Goal: Task Accomplishment & Management: Manage account settings

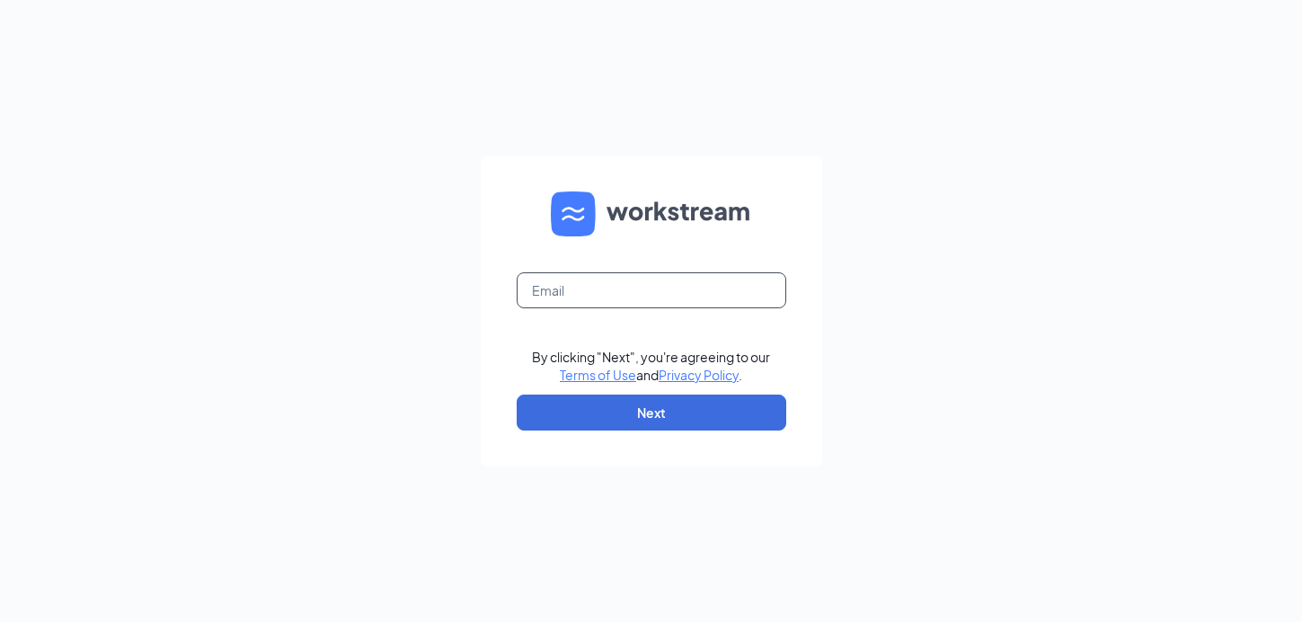
click at [674, 301] on input "text" at bounding box center [652, 290] width 270 height 36
type input "cfagwtalentdirector@gmail.com"
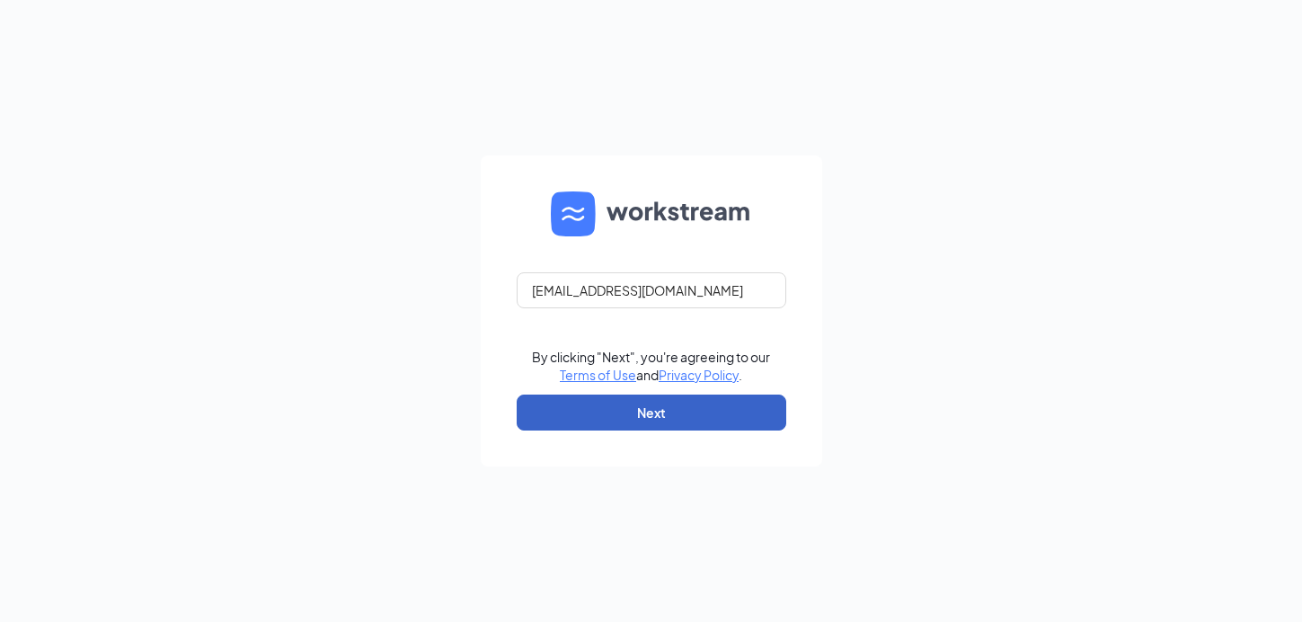
click at [659, 409] on button "Next" at bounding box center [652, 412] width 270 height 36
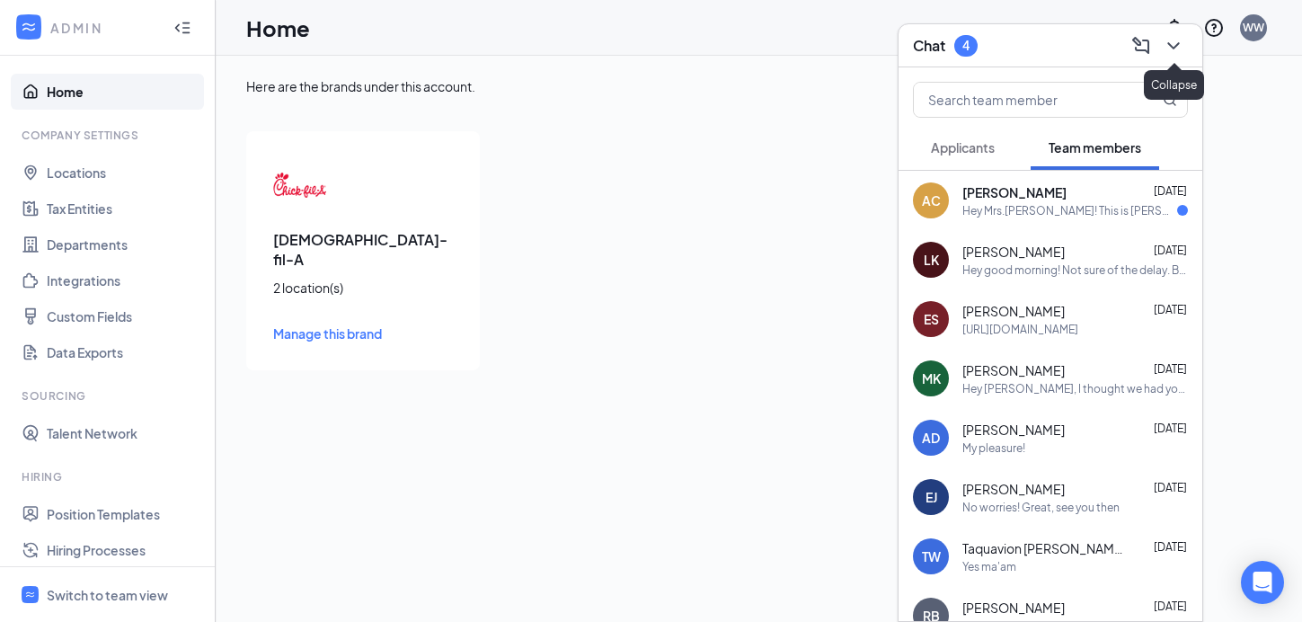
click at [1184, 44] on button at bounding box center [1173, 45] width 29 height 29
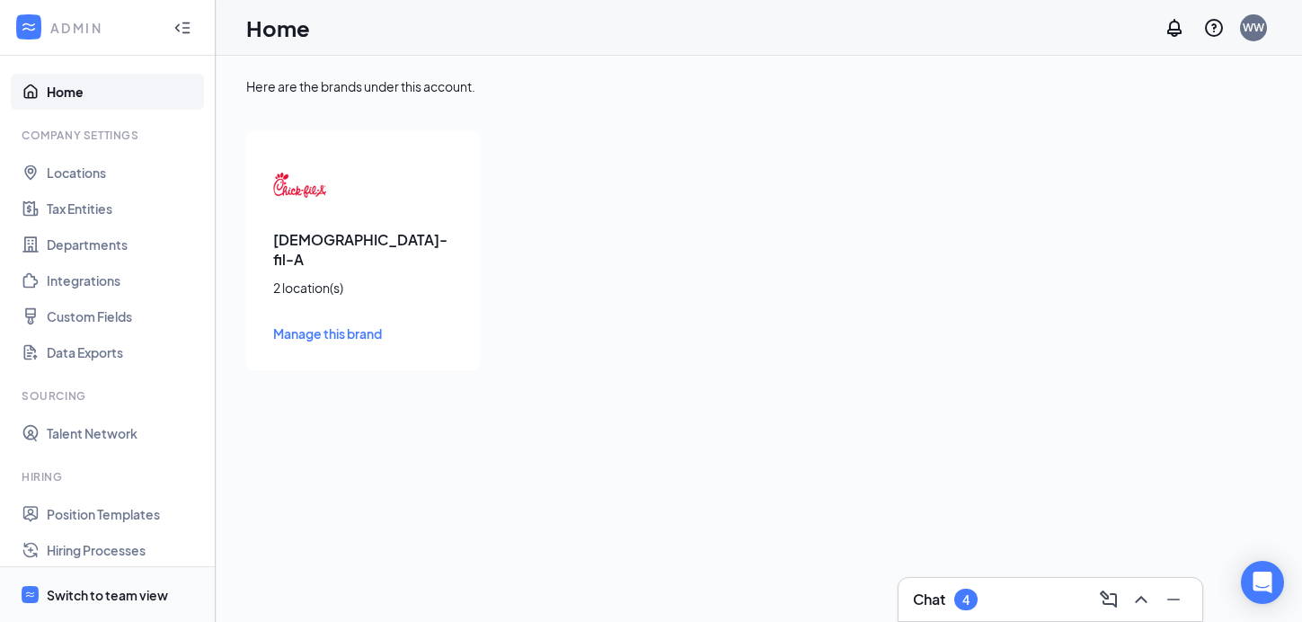
click at [82, 599] on div "Switch to team view" at bounding box center [107, 595] width 121 height 18
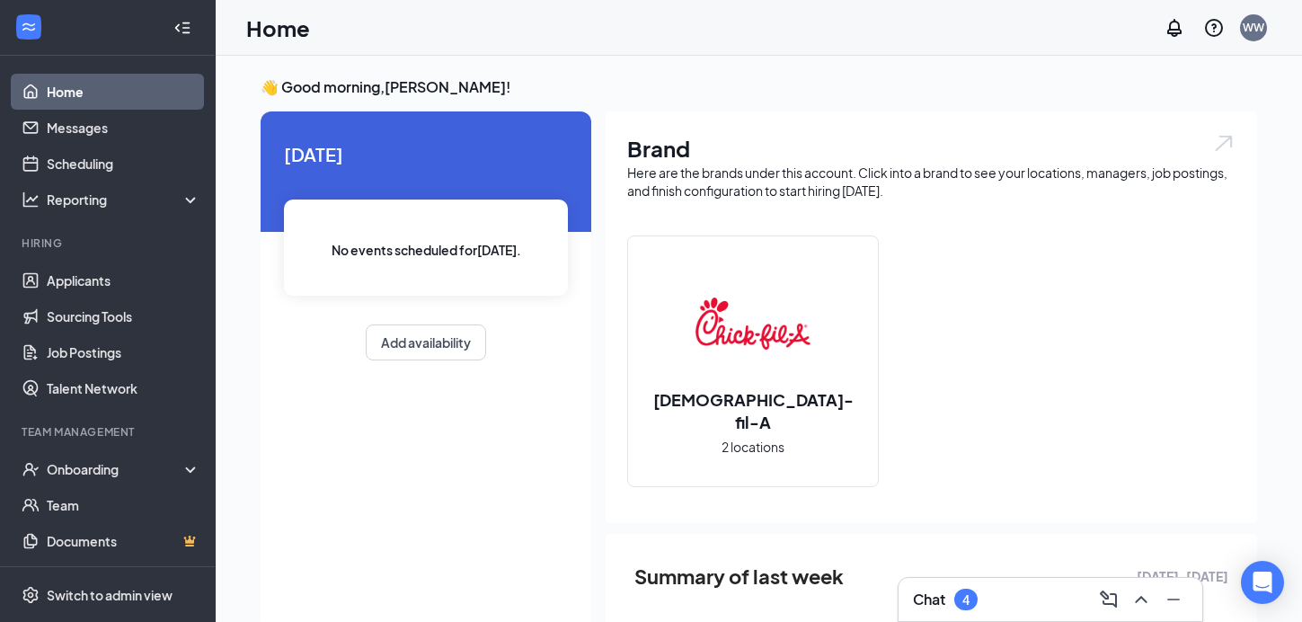
click at [933, 608] on h3 "Chat" at bounding box center [929, 599] width 32 height 20
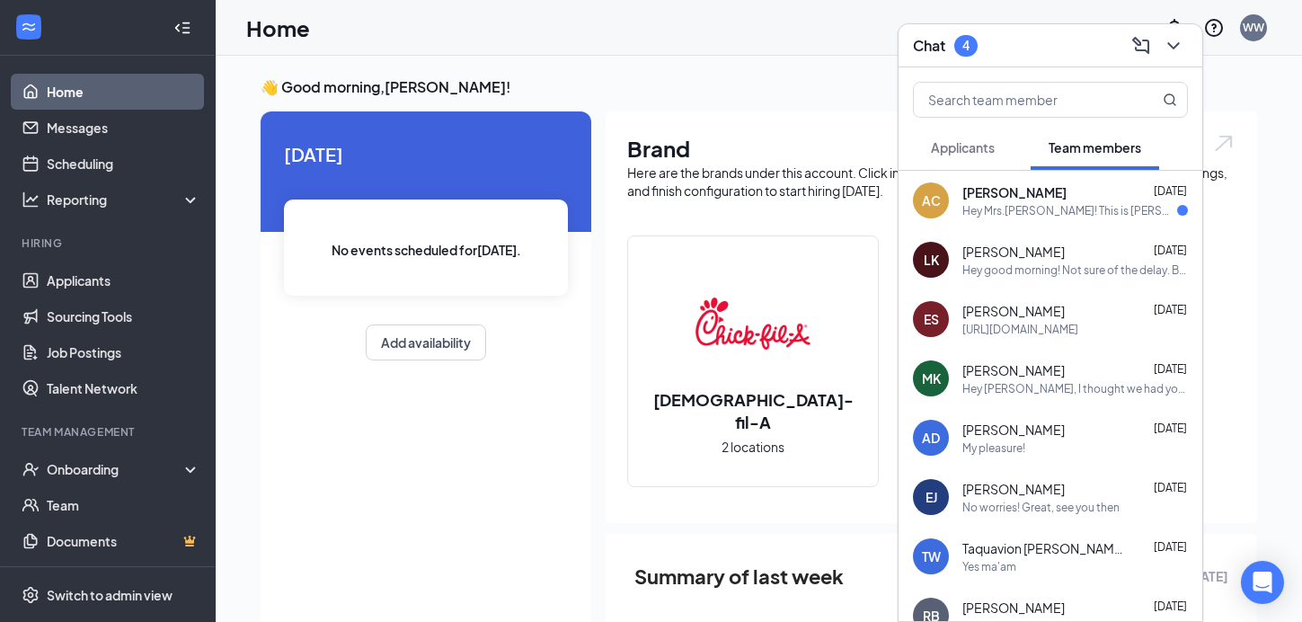
click at [1062, 200] on div "[PERSON_NAME] [DATE] Hey Mrs.[PERSON_NAME]! This is [PERSON_NAME]. I wanted to …" at bounding box center [1075, 200] width 226 height 35
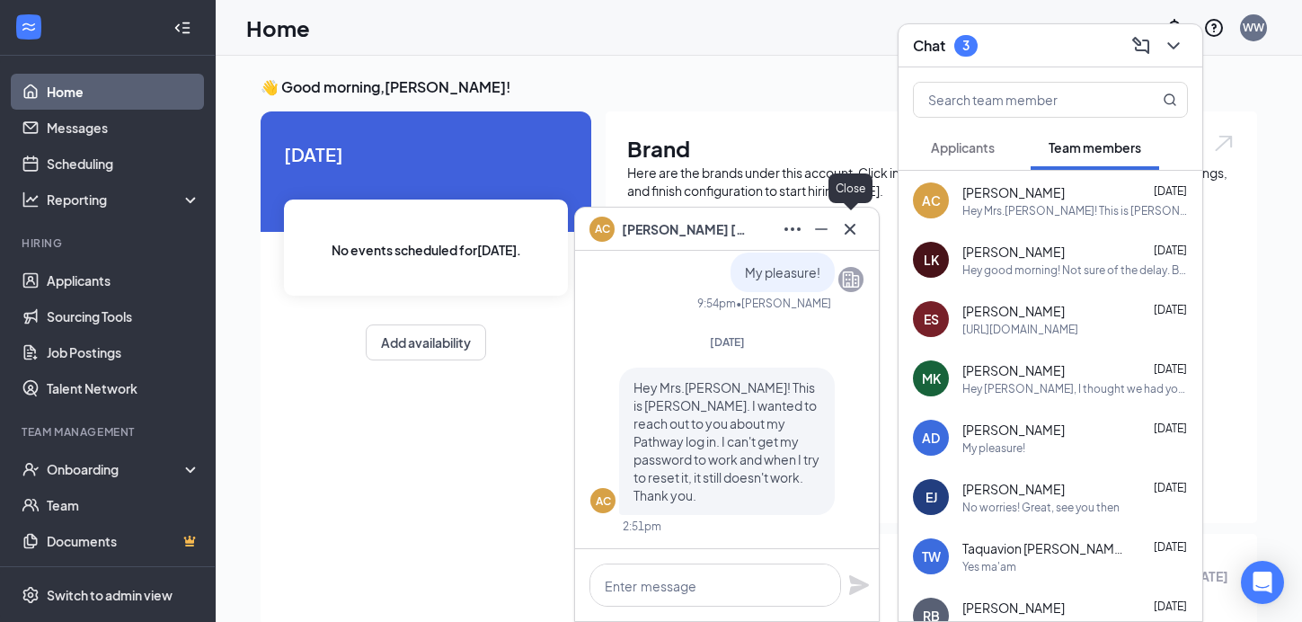
click at [853, 226] on icon "Cross" at bounding box center [850, 228] width 11 height 11
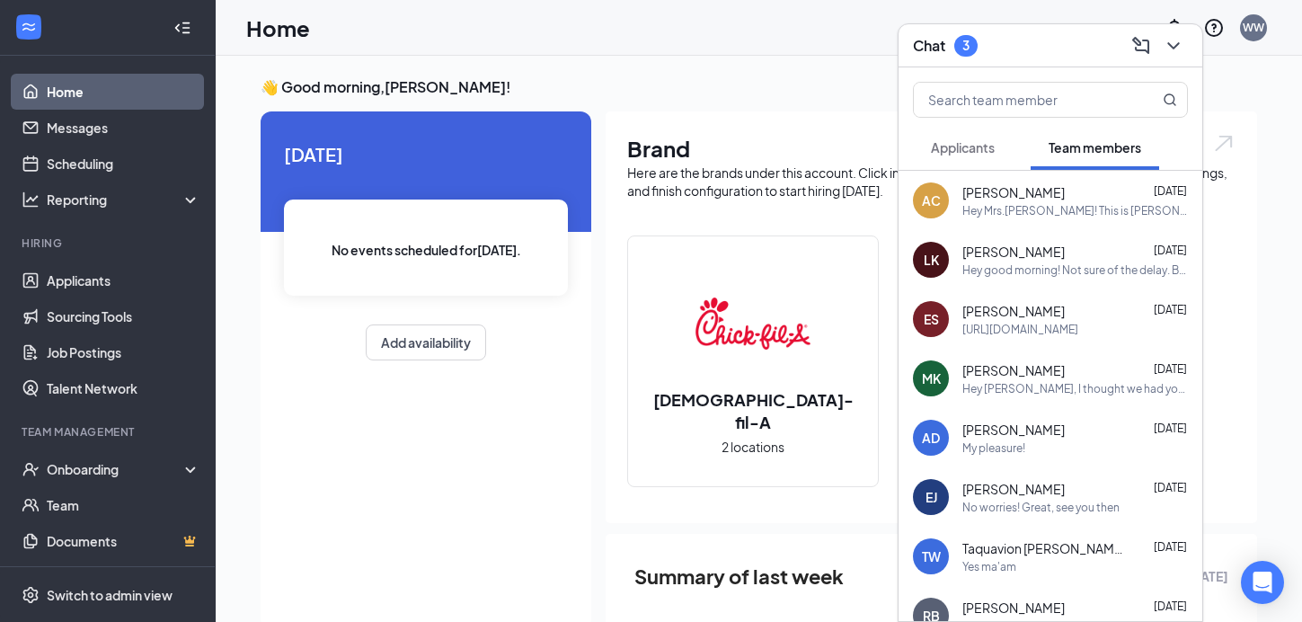
click at [983, 153] on span "Applicants" at bounding box center [963, 147] width 64 height 16
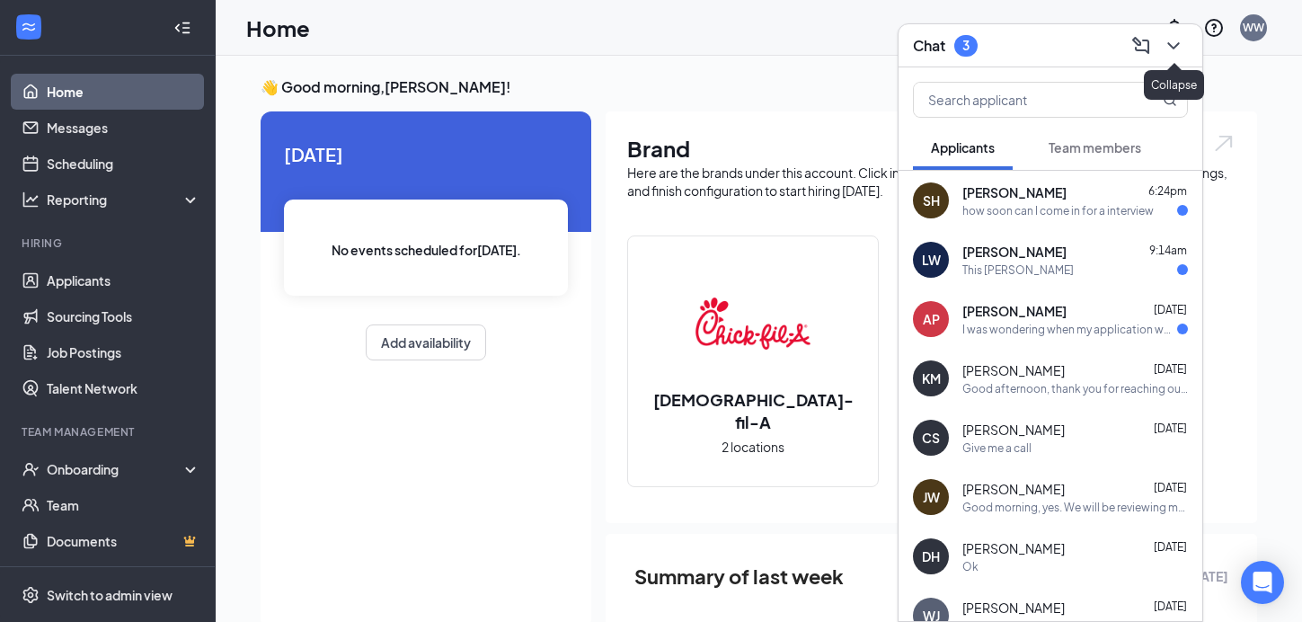
click at [1173, 39] on icon "ChevronDown" at bounding box center [1174, 46] width 22 height 22
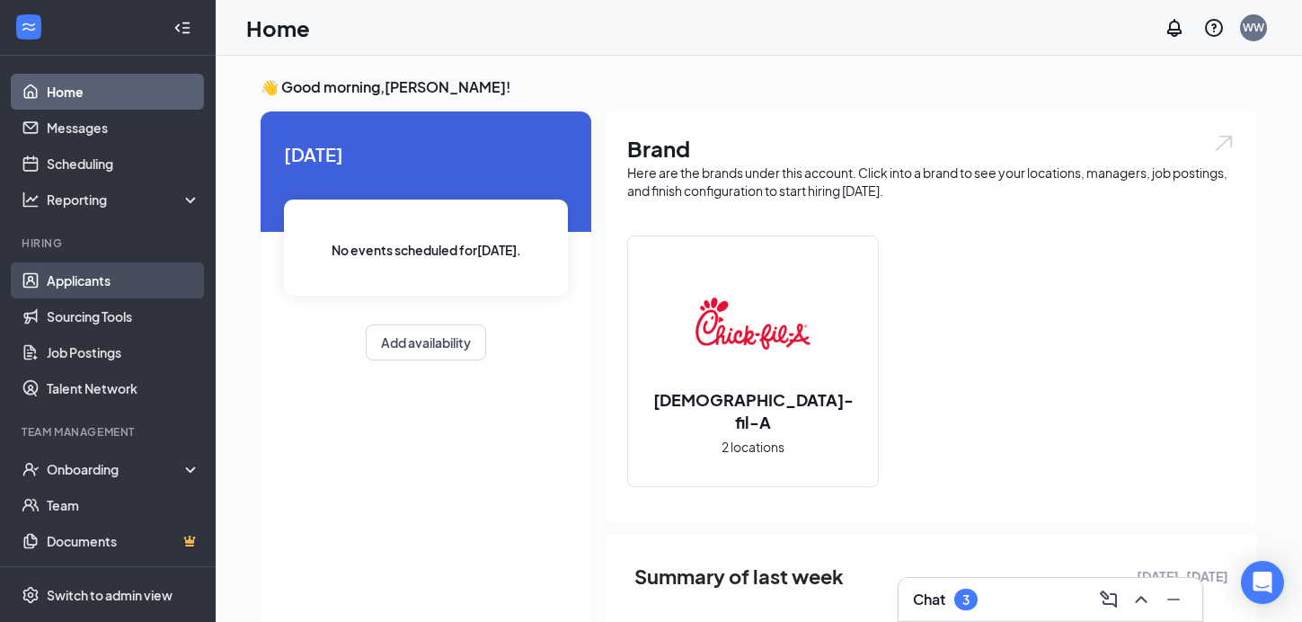
click at [93, 275] on link "Applicants" at bounding box center [124, 280] width 154 height 36
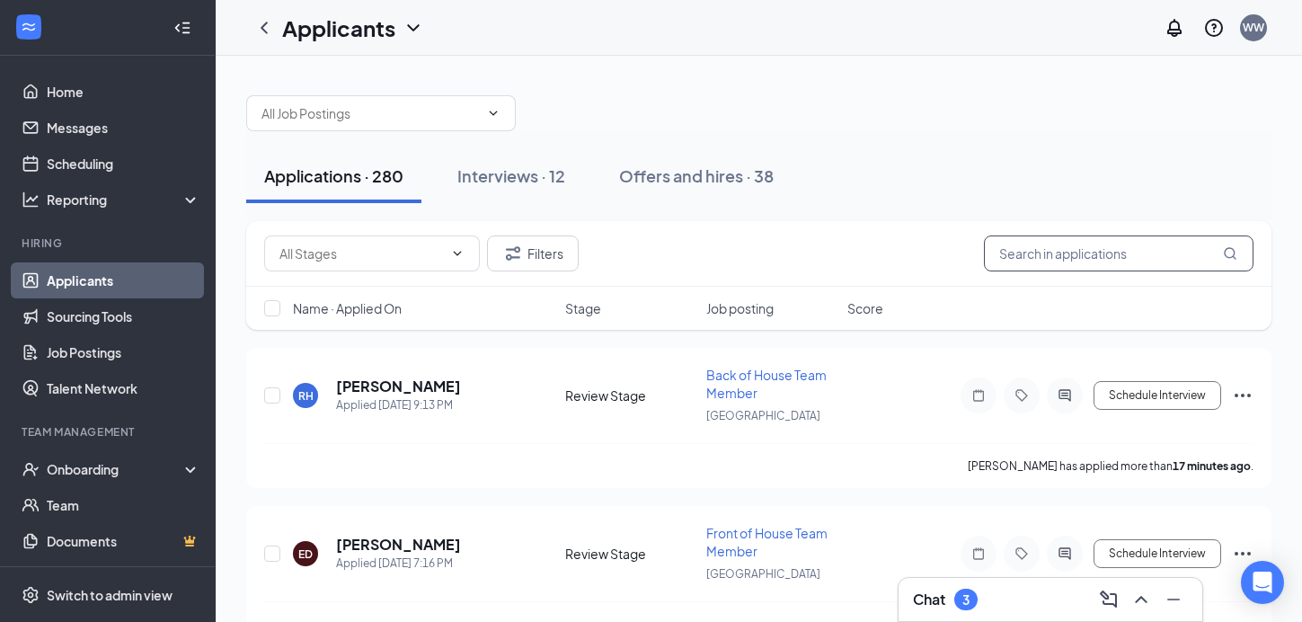
click at [1081, 248] on input "text" at bounding box center [1119, 253] width 270 height 36
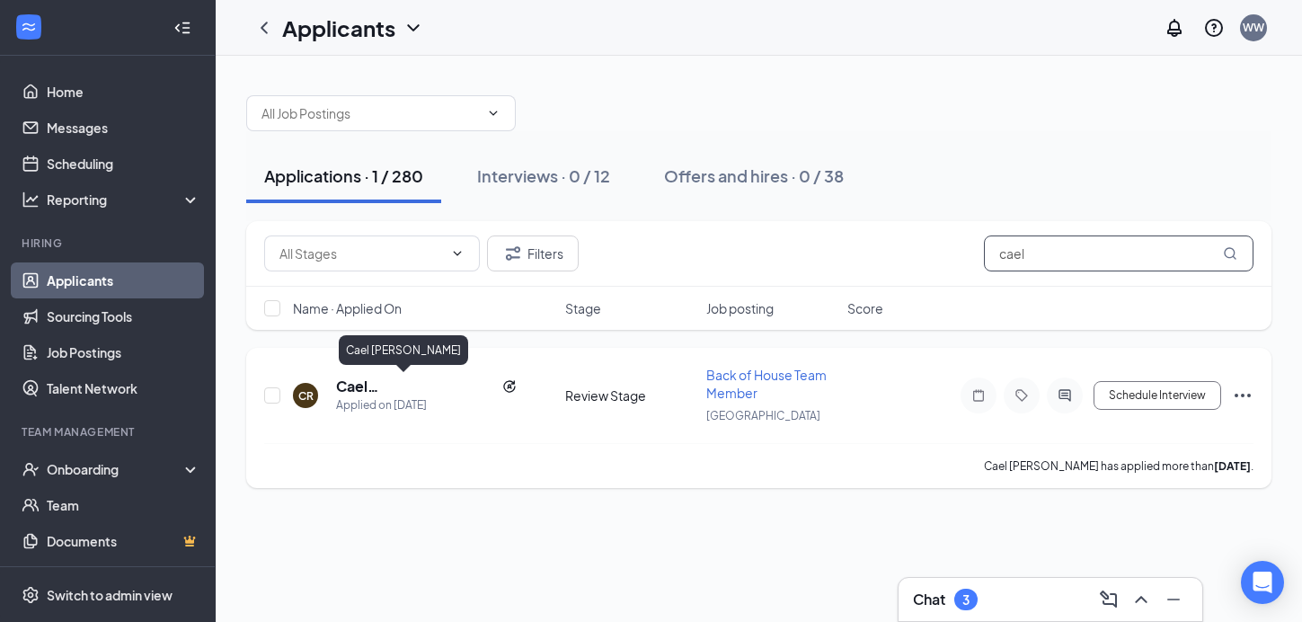
type input "cael"
click at [398, 384] on h5 "Cael [PERSON_NAME]" at bounding box center [415, 386] width 159 height 20
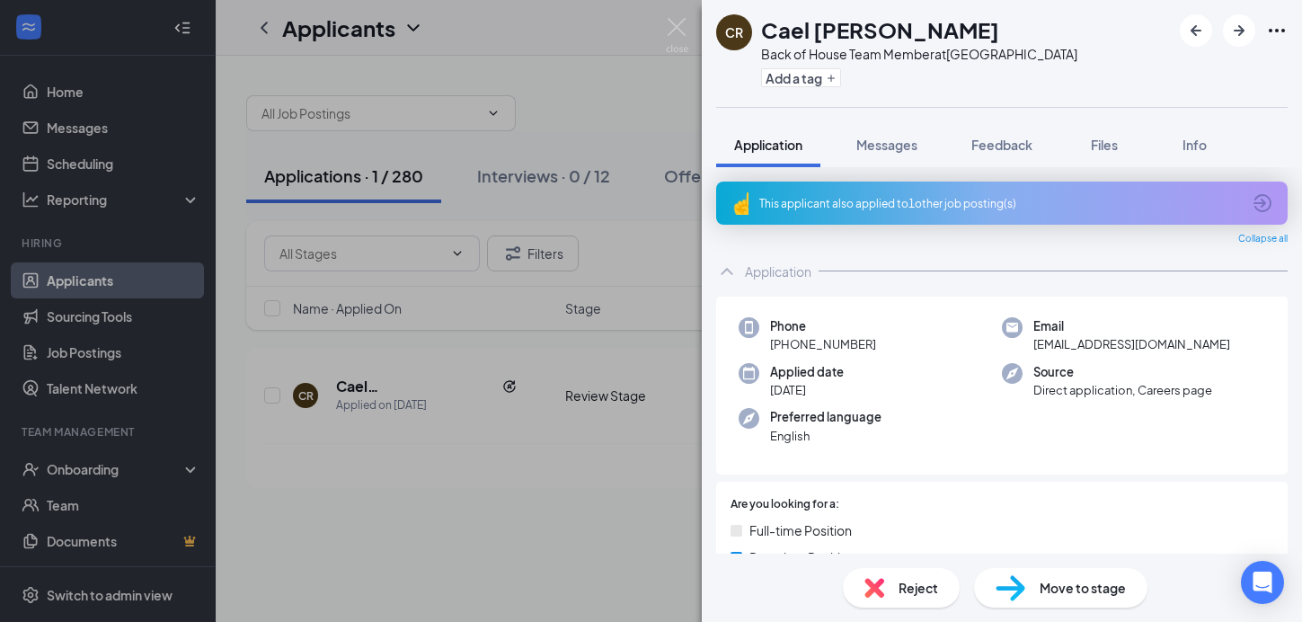
click at [826, 191] on div "This applicant also applied to 1 other job posting(s)" at bounding box center [1001, 202] width 571 height 43
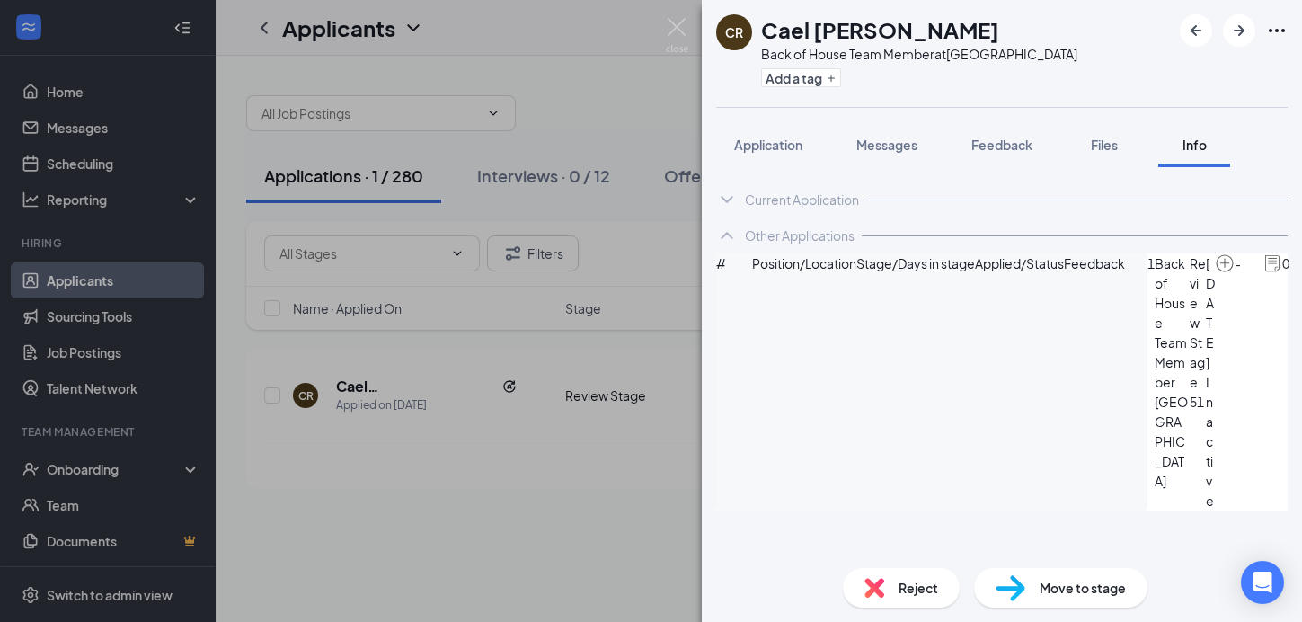
click at [788, 195] on div "Current Application" at bounding box center [802, 199] width 114 height 18
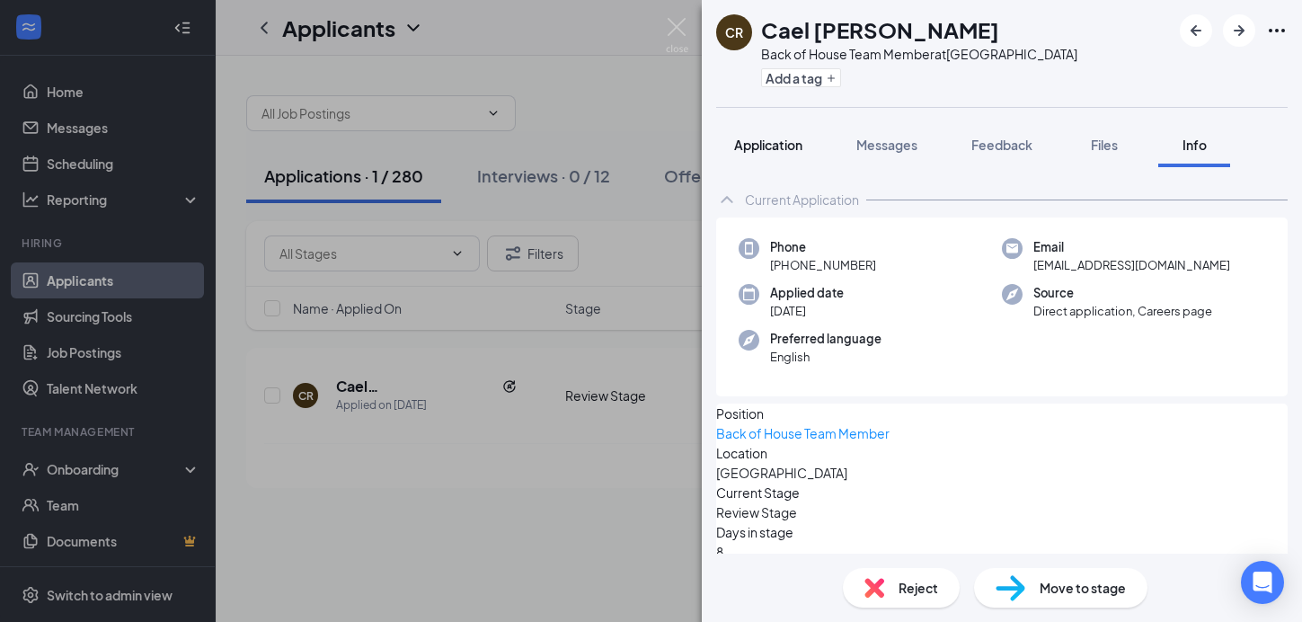
click at [783, 137] on span "Application" at bounding box center [768, 145] width 68 height 16
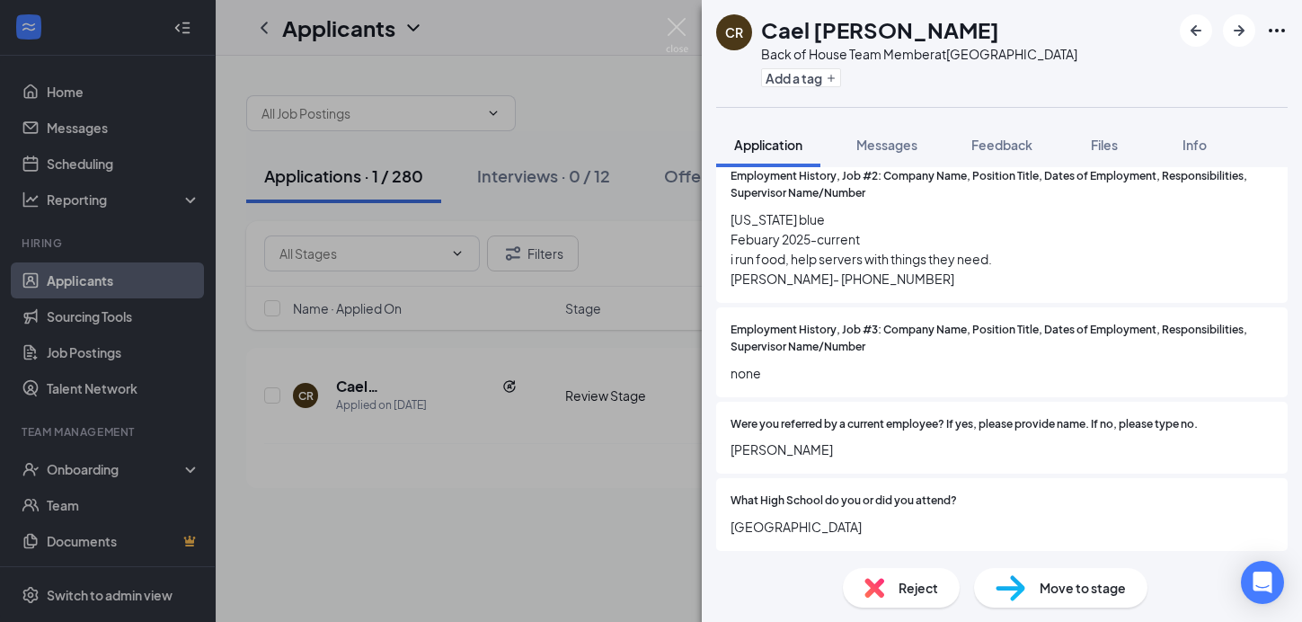
scroll to position [2639, 0]
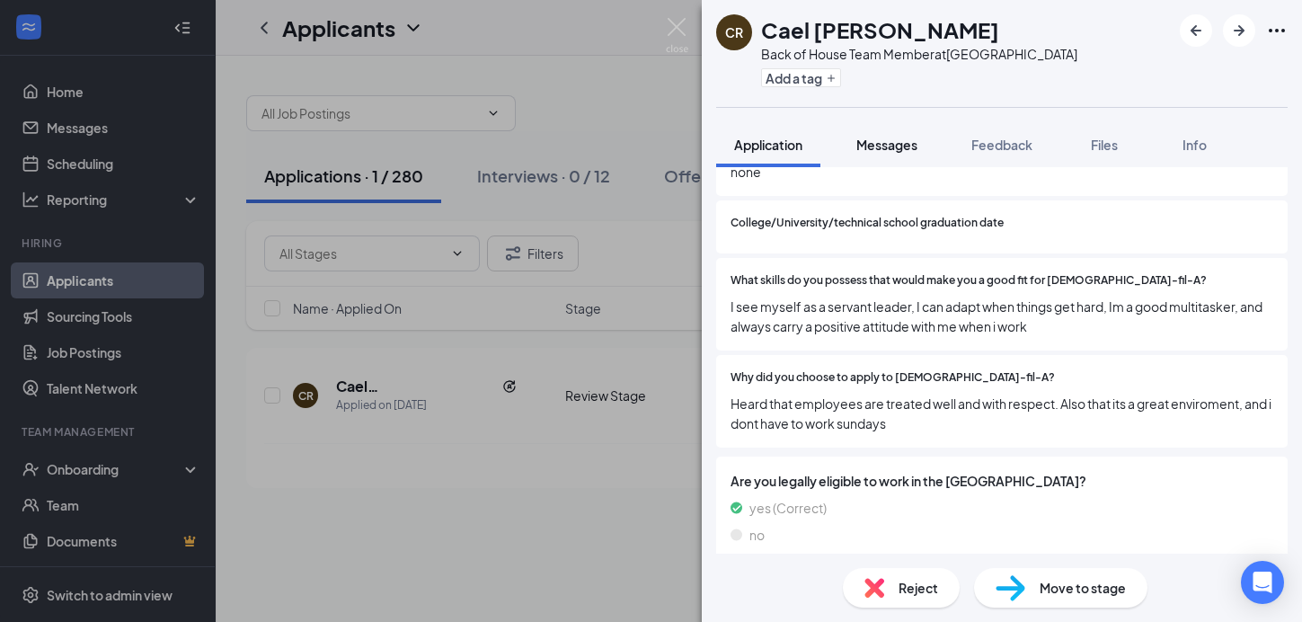
click at [893, 146] on span "Messages" at bounding box center [886, 145] width 61 height 16
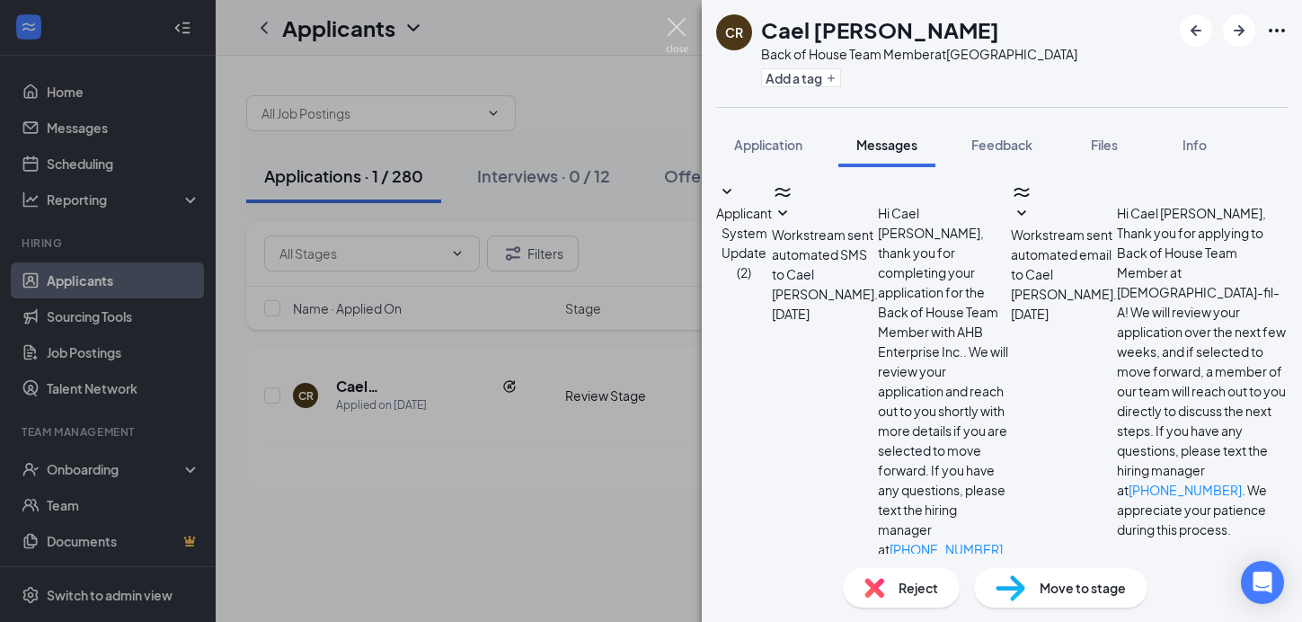
click at [683, 25] on img at bounding box center [677, 35] width 22 height 35
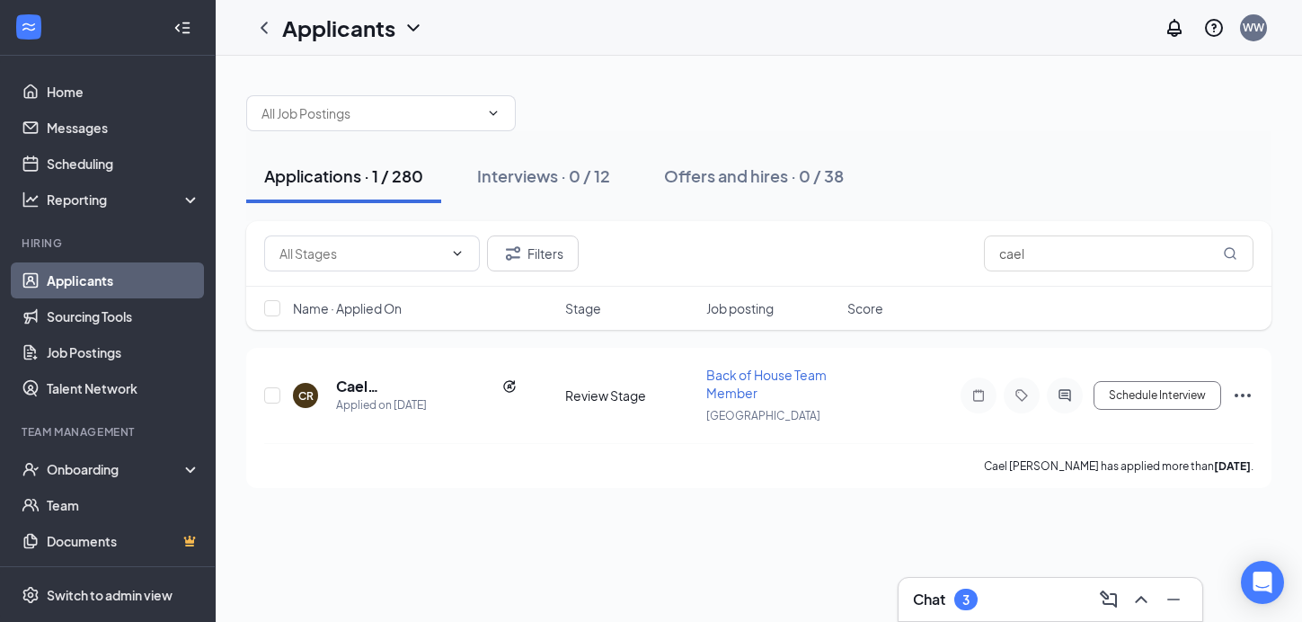
click at [98, 73] on ul "Home Messages Scheduling Reporting Hiring Applicants Sourcing Tools Job Posting…" at bounding box center [107, 329] width 215 height 546
click at [81, 93] on link "Home" at bounding box center [124, 92] width 154 height 36
